Goal: Contribute content: Add original content to the website for others to see

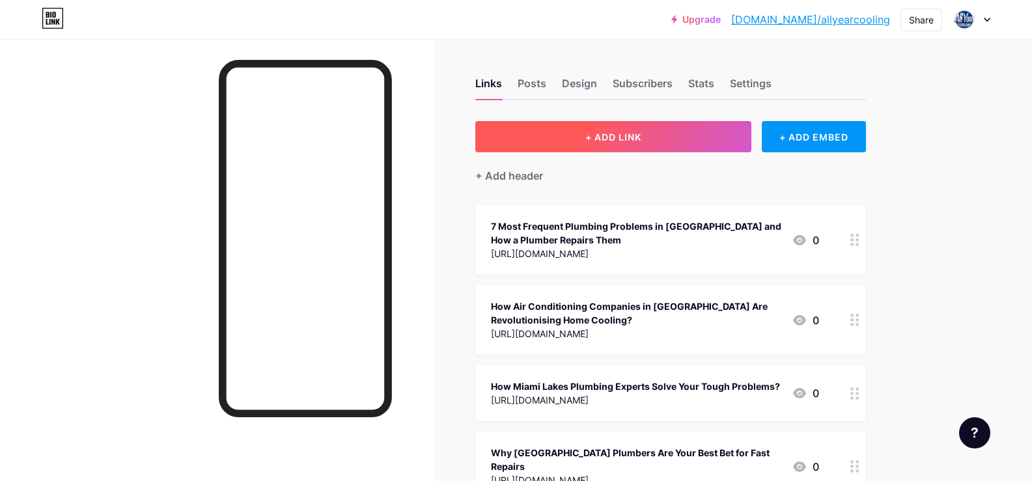
click at [623, 138] on span "+ ADD LINK" at bounding box center [614, 137] width 56 height 11
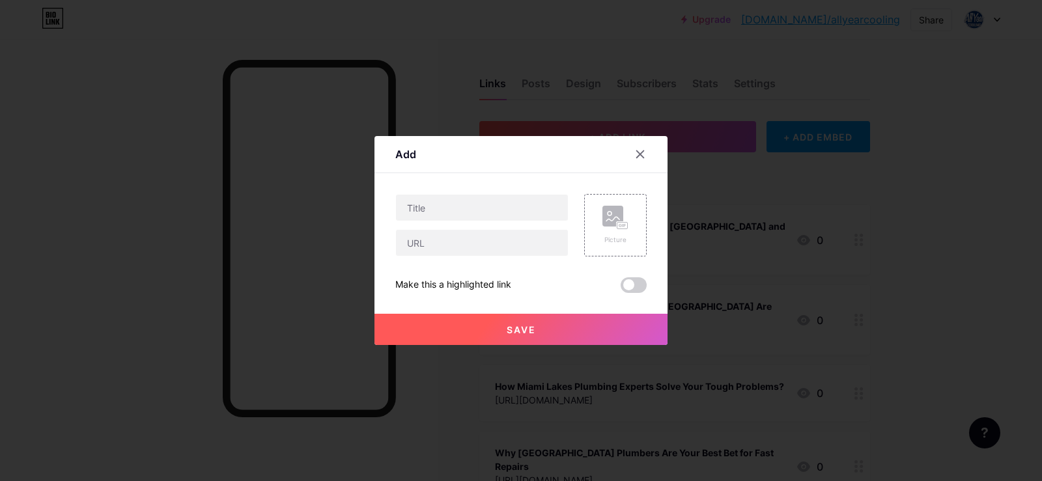
click at [87, 137] on div at bounding box center [521, 240] width 1042 height 481
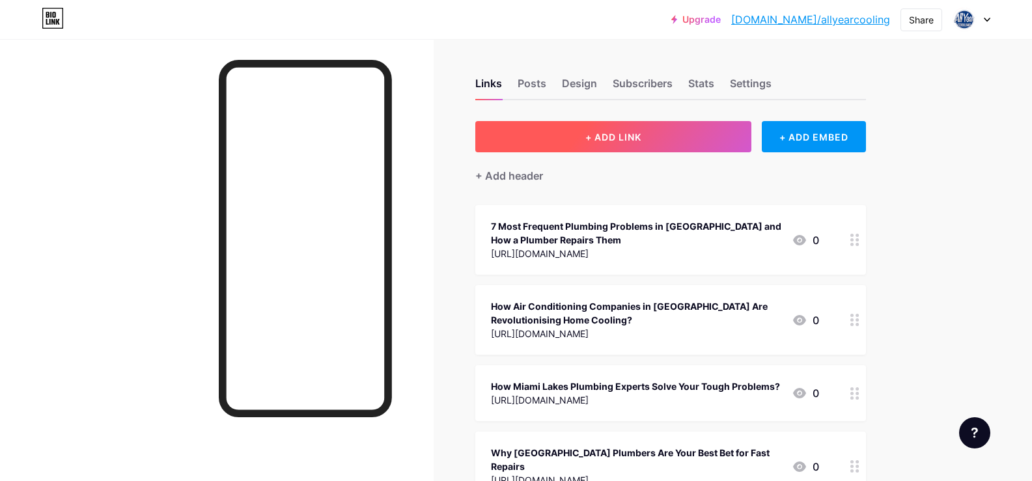
click at [628, 142] on span "+ ADD LINK" at bounding box center [614, 137] width 56 height 11
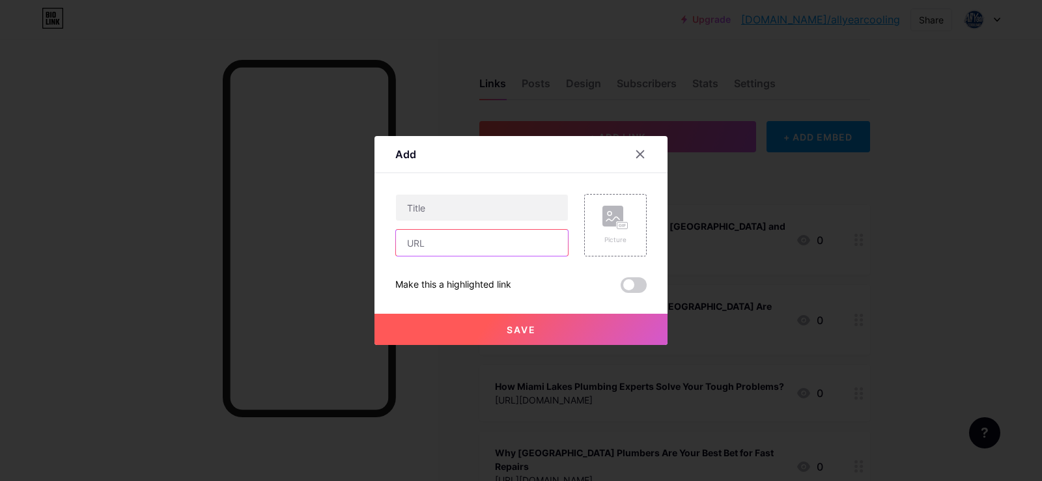
click at [434, 246] on input "text" at bounding box center [482, 243] width 172 height 26
paste input "[URL][DOMAIN_NAME]"
type input "[URL][DOMAIN_NAME]"
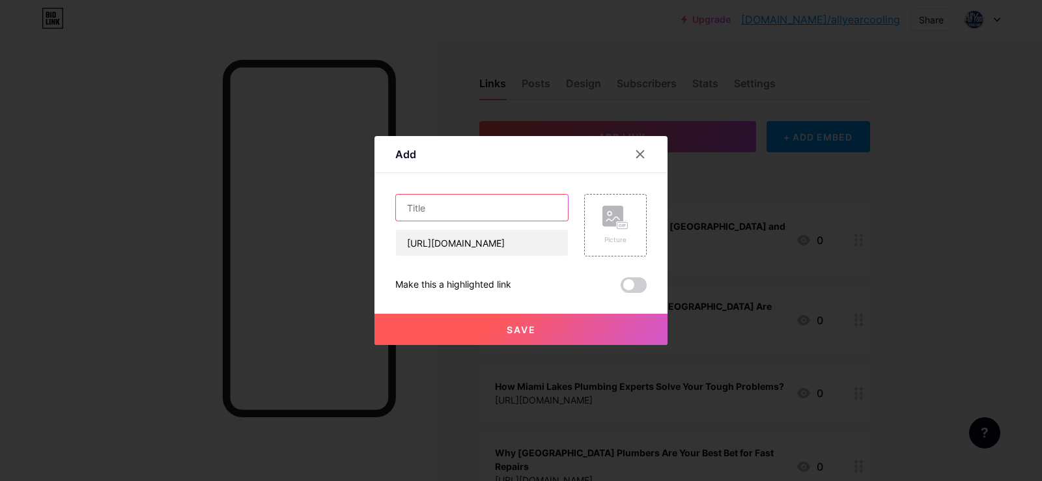
click at [441, 212] on input "text" at bounding box center [482, 208] width 172 height 26
paste input "Importance of Hiring Professional Cape Coral Plumbing Experts"
type input "Importance of Hiring Professional Cape Coral Plumbing Experts"
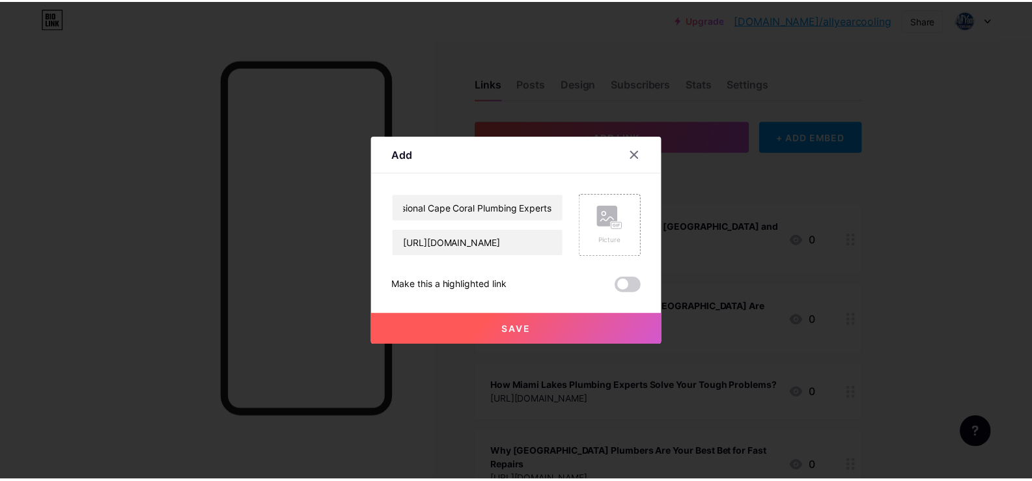
scroll to position [0, 0]
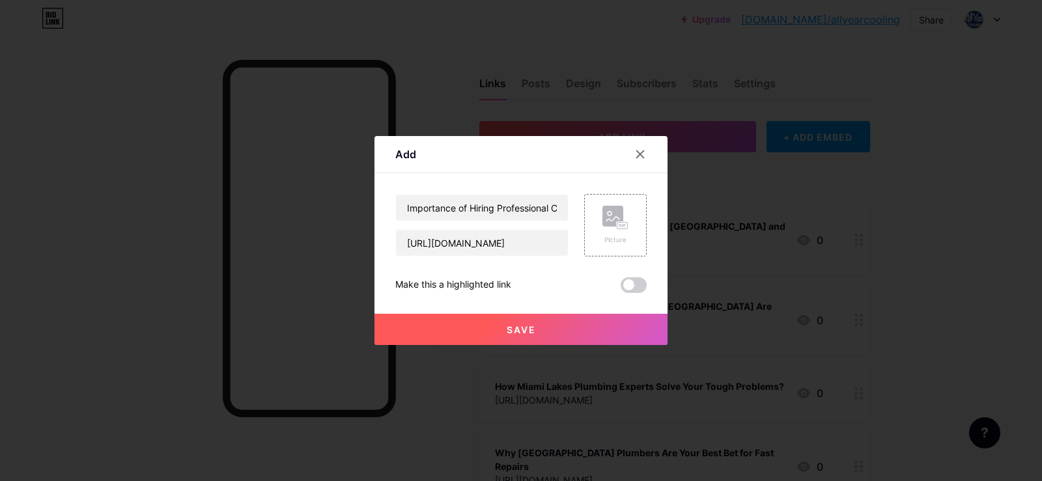
click at [519, 330] on span "Save" at bounding box center [521, 329] width 29 height 11
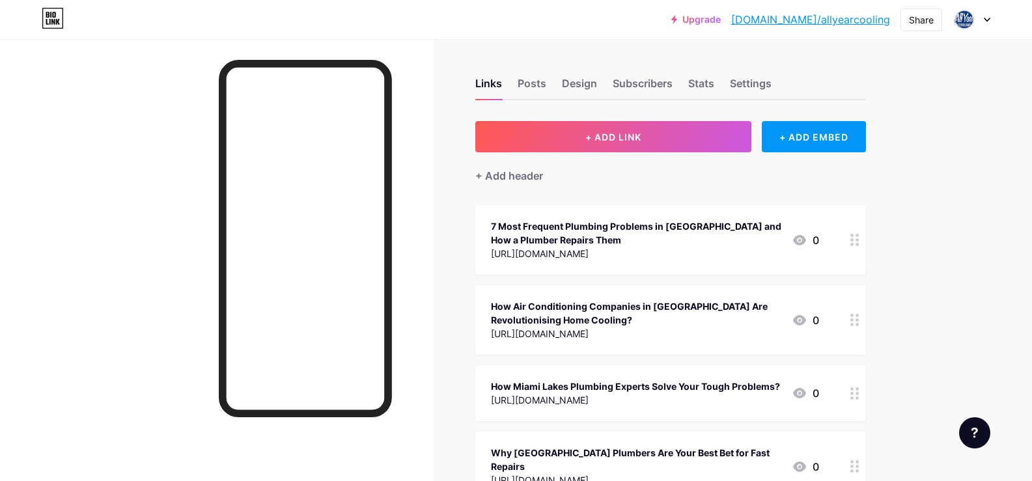
click at [838, 22] on link "[DOMAIN_NAME]/allyearcooling" at bounding box center [810, 20] width 159 height 16
